Goal: Information Seeking & Learning: Learn about a topic

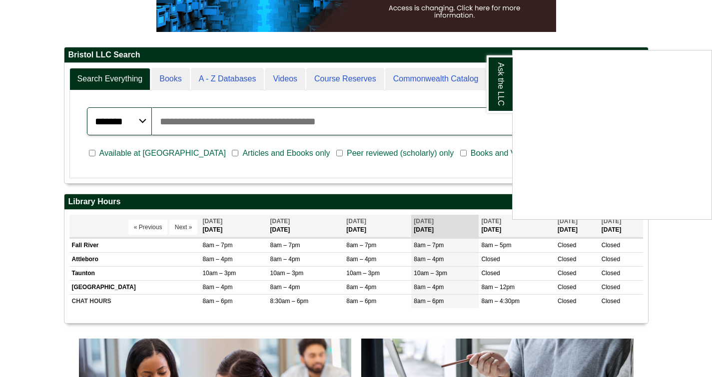
scroll to position [120, 584]
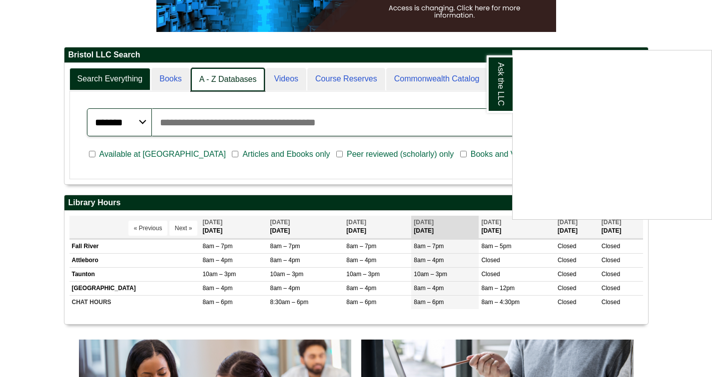
drag, startPoint x: 240, startPoint y: 89, endPoint x: 219, endPoint y: 80, distance: 22.8
click at [219, 80] on div "Ask the LLC" at bounding box center [356, 188] width 712 height 377
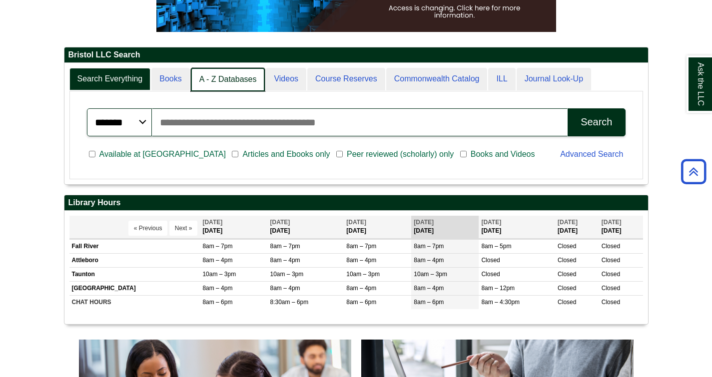
scroll to position [121, 584]
click at [226, 79] on link "A - Z Databases" at bounding box center [228, 79] width 74 height 23
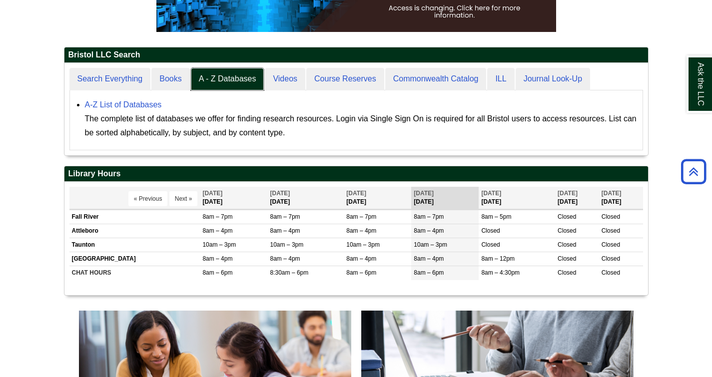
scroll to position [92, 584]
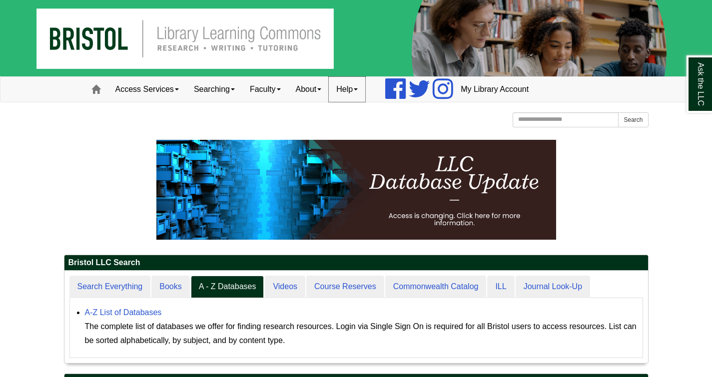
click at [354, 87] on link "Help" at bounding box center [347, 89] width 36 height 25
click at [323, 87] on link "About" at bounding box center [308, 89] width 41 height 25
click at [288, 93] on link "Faculty" at bounding box center [265, 89] width 46 height 25
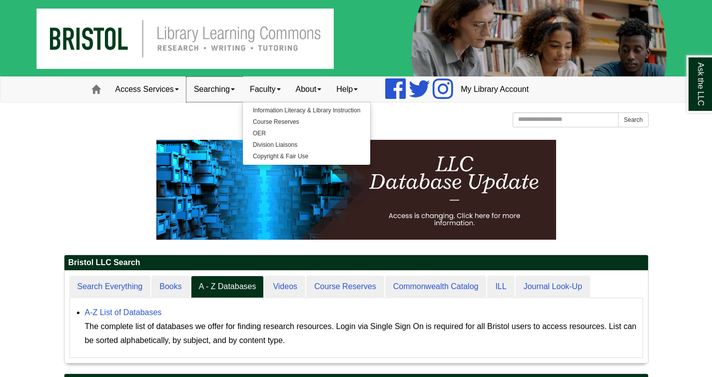
click at [230, 88] on link "Searching" at bounding box center [214, 89] width 56 height 25
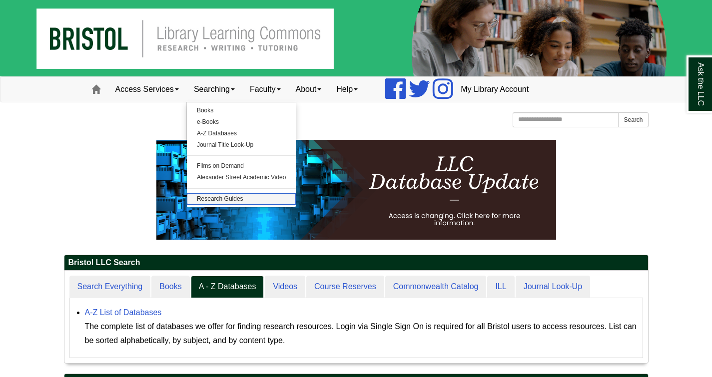
click at [231, 198] on link "Research Guides" at bounding box center [241, 198] width 109 height 11
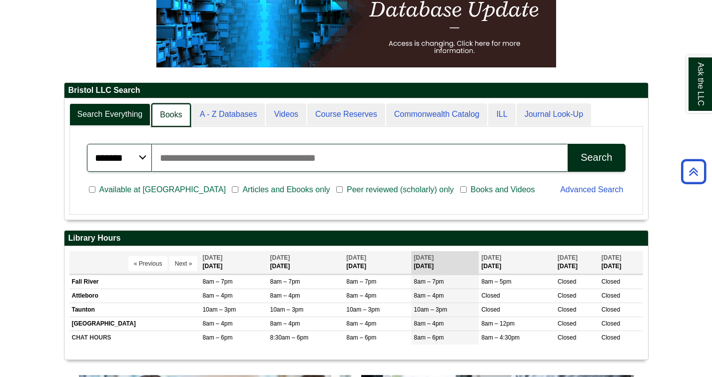
scroll to position [5, 5]
click at [161, 117] on link "Books" at bounding box center [170, 114] width 39 height 23
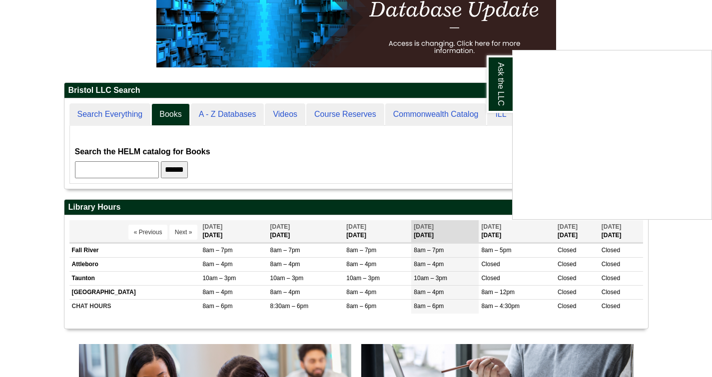
click at [225, 115] on div "Ask the LLC" at bounding box center [356, 188] width 712 height 377
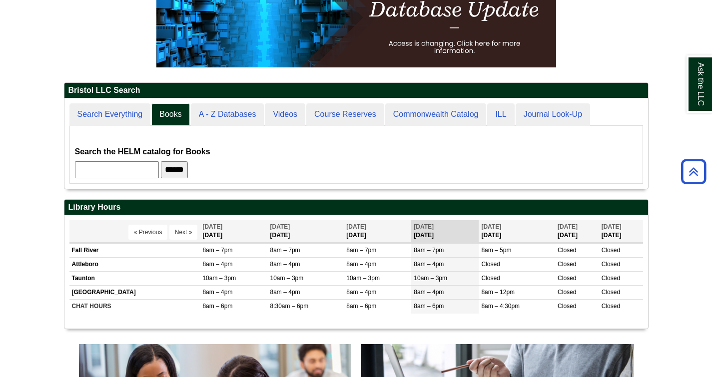
scroll to position [91, 584]
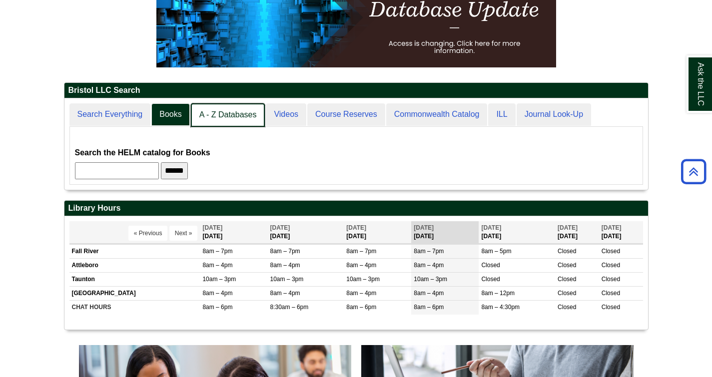
click at [239, 116] on link "A - Z Databases" at bounding box center [228, 114] width 74 height 23
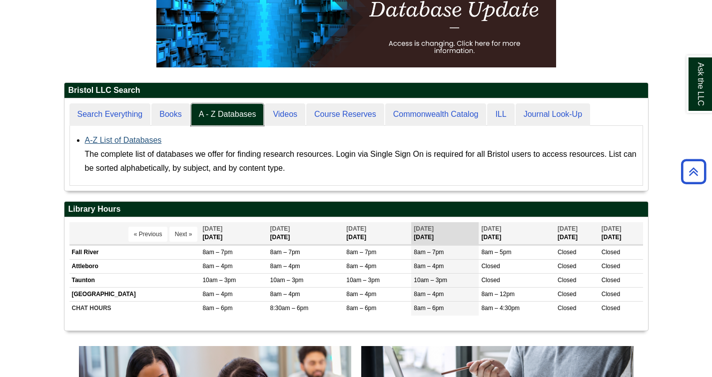
scroll to position [92, 584]
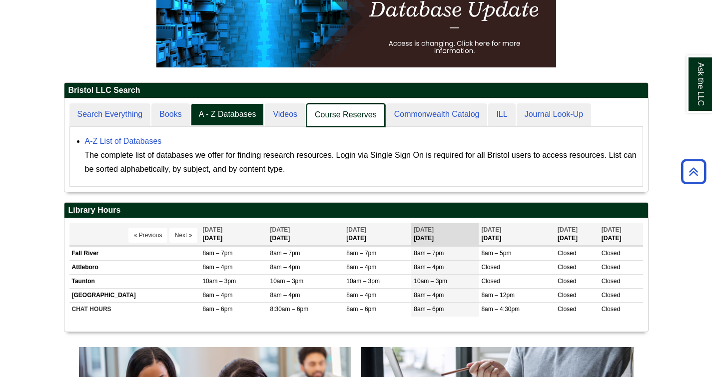
click at [346, 112] on link "Course Reserves" at bounding box center [345, 114] width 79 height 23
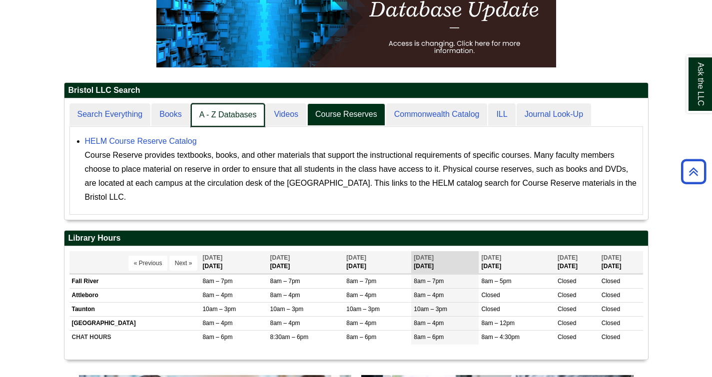
click at [218, 109] on link "A - Z Databases" at bounding box center [228, 114] width 74 height 23
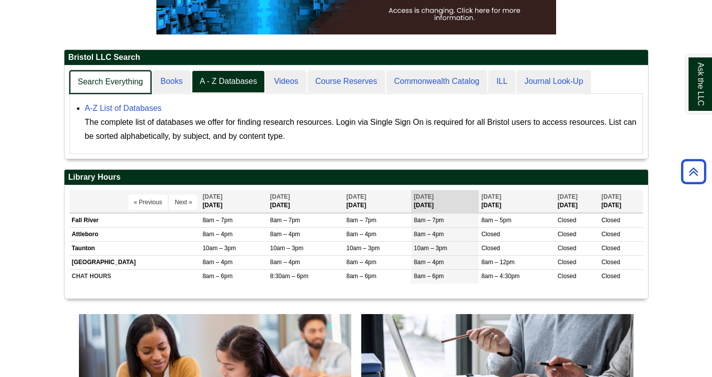
click at [120, 82] on link "Search Everything" at bounding box center [110, 81] width 82 height 23
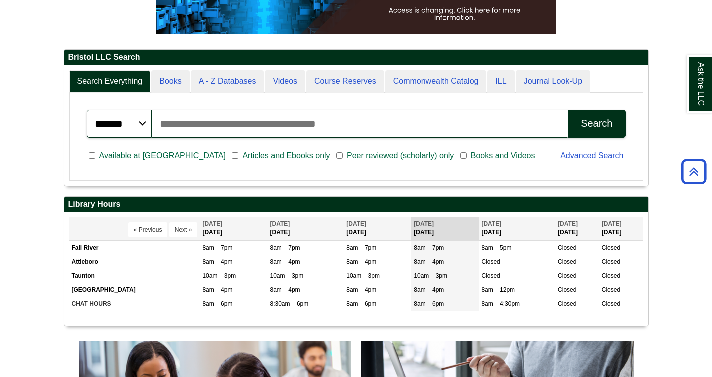
click at [205, 132] on input "Search articles, books, journals & more" at bounding box center [360, 124] width 416 height 28
click at [391, 136] on input "**********" at bounding box center [360, 124] width 416 height 28
type input "**********"
click at [587, 133] on button "Search" at bounding box center [596, 124] width 57 height 28
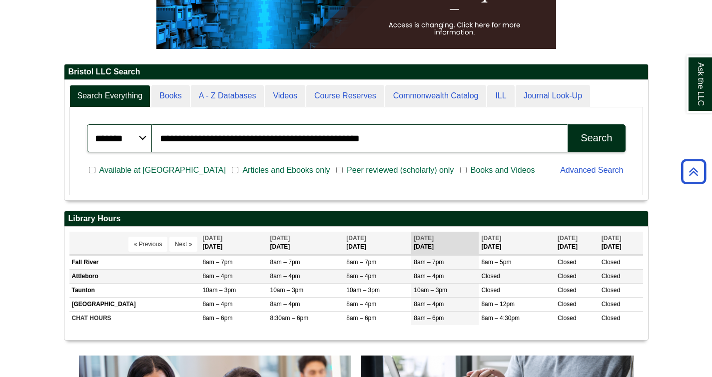
scroll to position [190, 0]
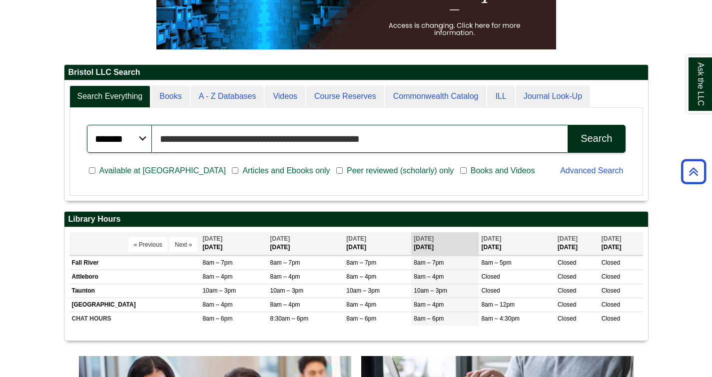
click at [442, 145] on input "**********" at bounding box center [360, 139] width 416 height 28
